Goal: Task Accomplishment & Management: Complete application form

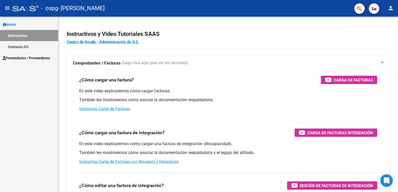
click at [14, 55] on span "Prestadores / Proveedores" at bounding box center [26, 58] width 47 height 6
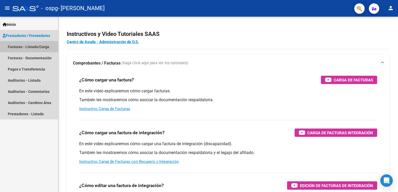
click at [40, 49] on link "Facturas - Listado/Carga" at bounding box center [29, 46] width 58 height 11
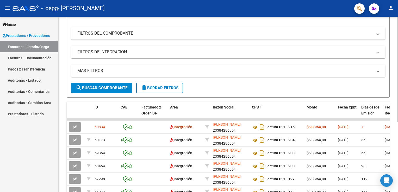
scroll to position [64, 0]
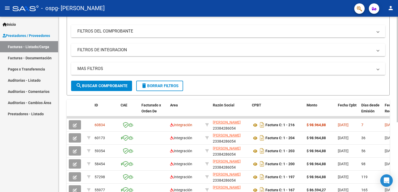
click at [398, 117] on html "menu - ospg - [PERSON_NAME] person Inicio Instructivos Contacto OS Prestadores …" at bounding box center [199, 96] width 398 height 192
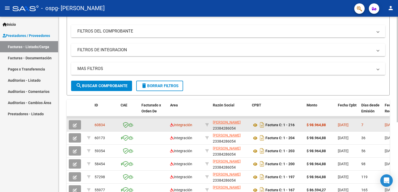
click at [344, 123] on span "[DATE]" at bounding box center [343, 125] width 11 height 4
click at [74, 127] on button "button" at bounding box center [75, 124] width 12 height 9
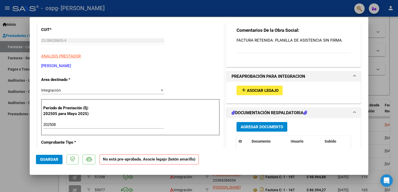
scroll to position [67, 0]
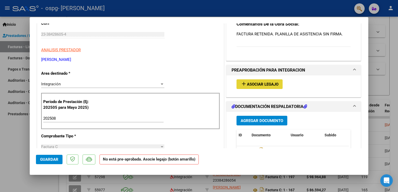
click at [249, 86] on span "Asociar Legajo" at bounding box center [263, 84] width 32 height 5
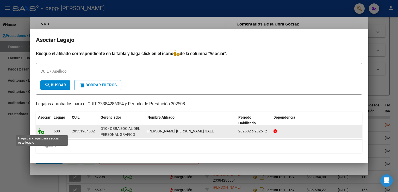
click at [40, 132] on icon at bounding box center [41, 131] width 6 height 6
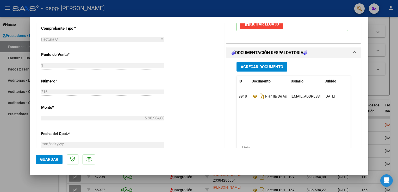
scroll to position [191, 0]
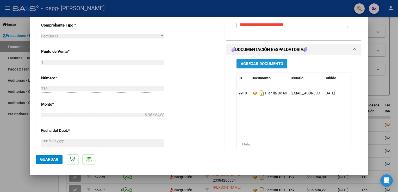
click at [259, 66] on button "Agregar Documento" at bounding box center [261, 64] width 51 height 10
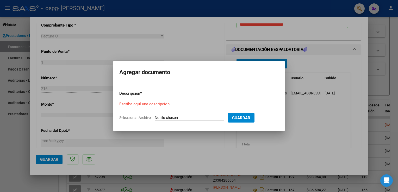
click at [144, 120] on app-file-uploader "Seleccionar Archivo" at bounding box center [173, 117] width 109 height 5
click at [160, 117] on input "Seleccionar Archivo" at bounding box center [189, 118] width 69 height 5
click at [162, 117] on input "Seleccionar Archivo" at bounding box center [189, 118] width 69 height 5
type input "C:\fakepath\20250904_125334.pdf"
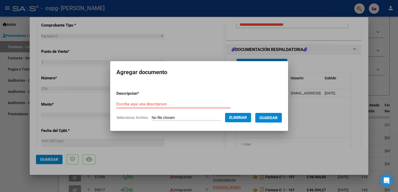
click at [210, 103] on input "Escriba aquí una descripcion" at bounding box center [173, 104] width 114 height 5
type input "PlanilladeAsistencia"
click at [269, 119] on span "Guardar" at bounding box center [268, 118] width 18 height 5
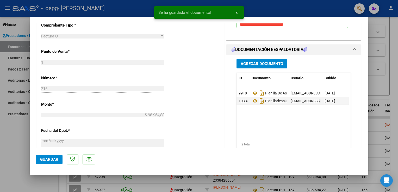
scroll to position [0, 0]
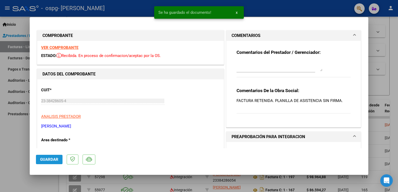
click at [51, 159] on span "Guardar" at bounding box center [49, 159] width 18 height 5
click at [48, 160] on span "Guardar" at bounding box center [49, 159] width 18 height 5
